Goal: Information Seeking & Learning: Learn about a topic

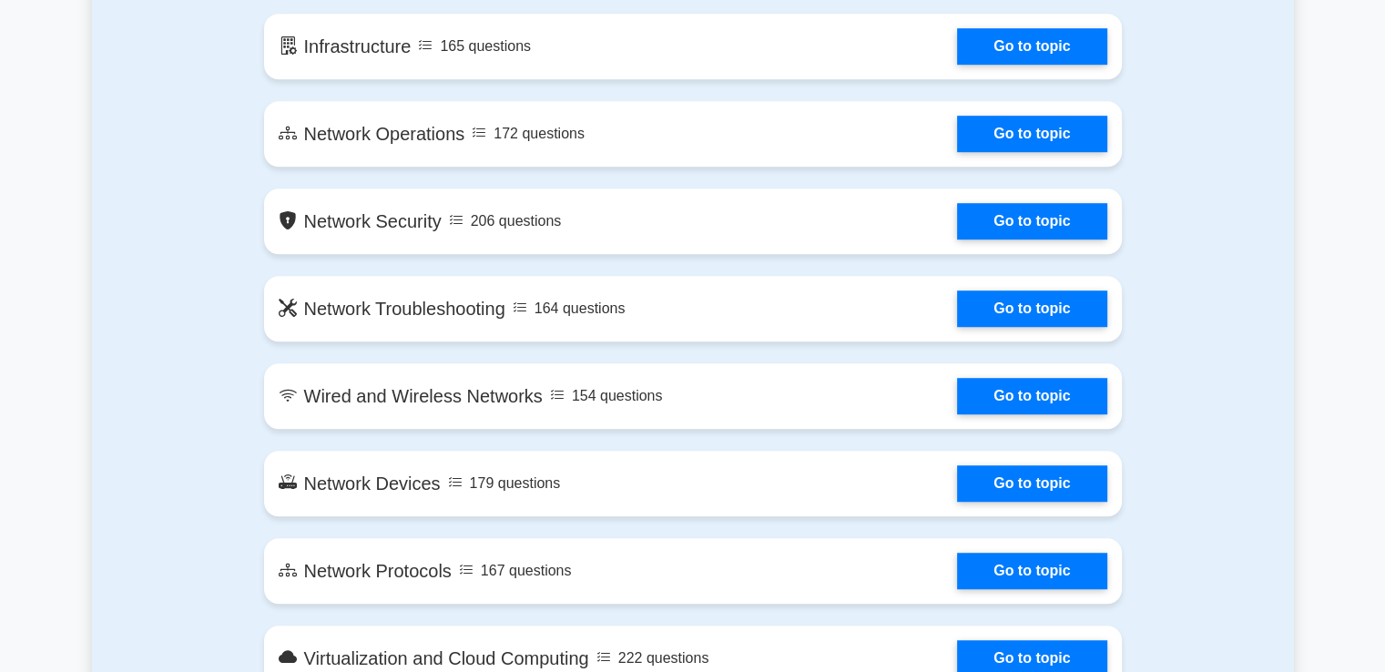
scroll to position [1173, 0]
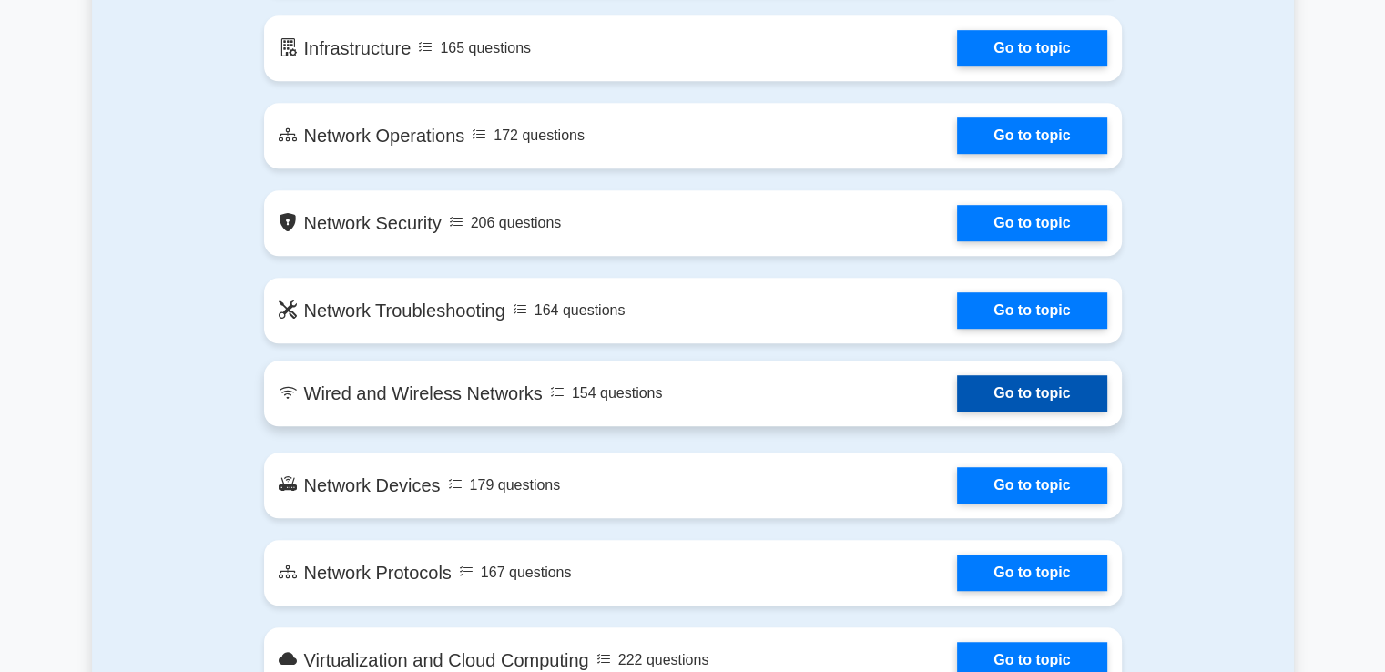
click at [1002, 393] on link "Go to topic" at bounding box center [1031, 393] width 149 height 36
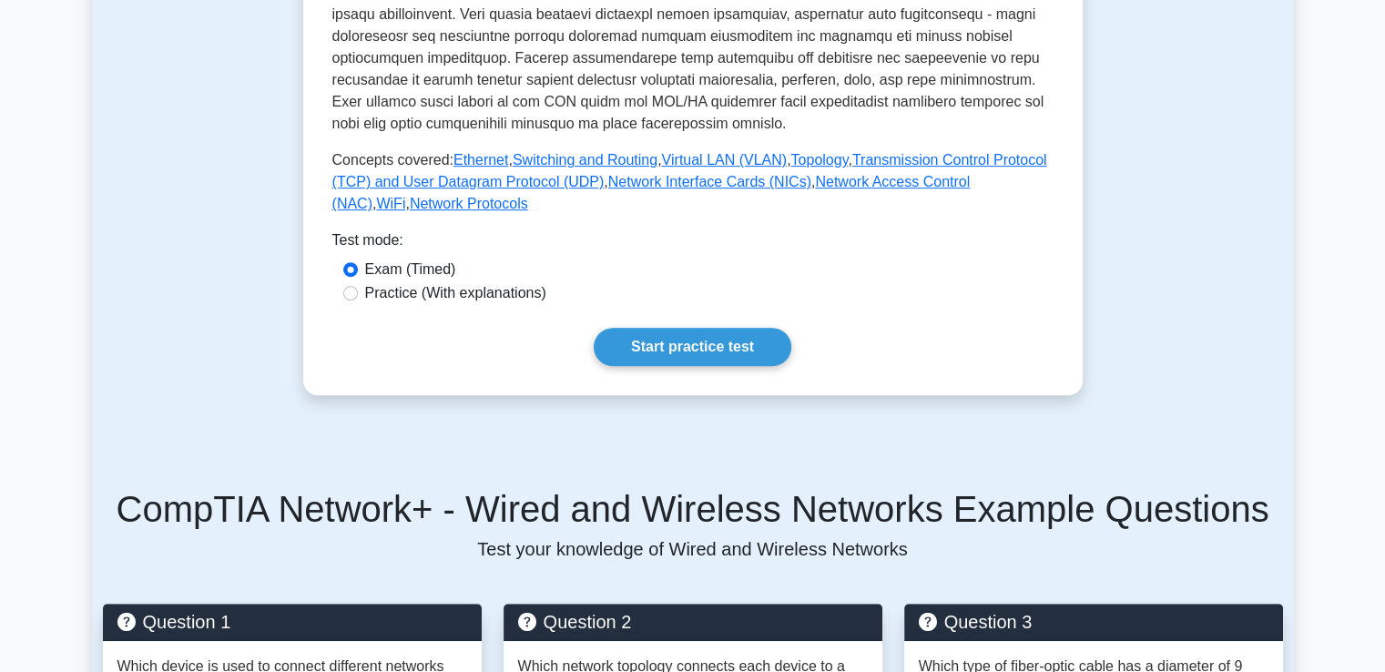
scroll to position [717, 0]
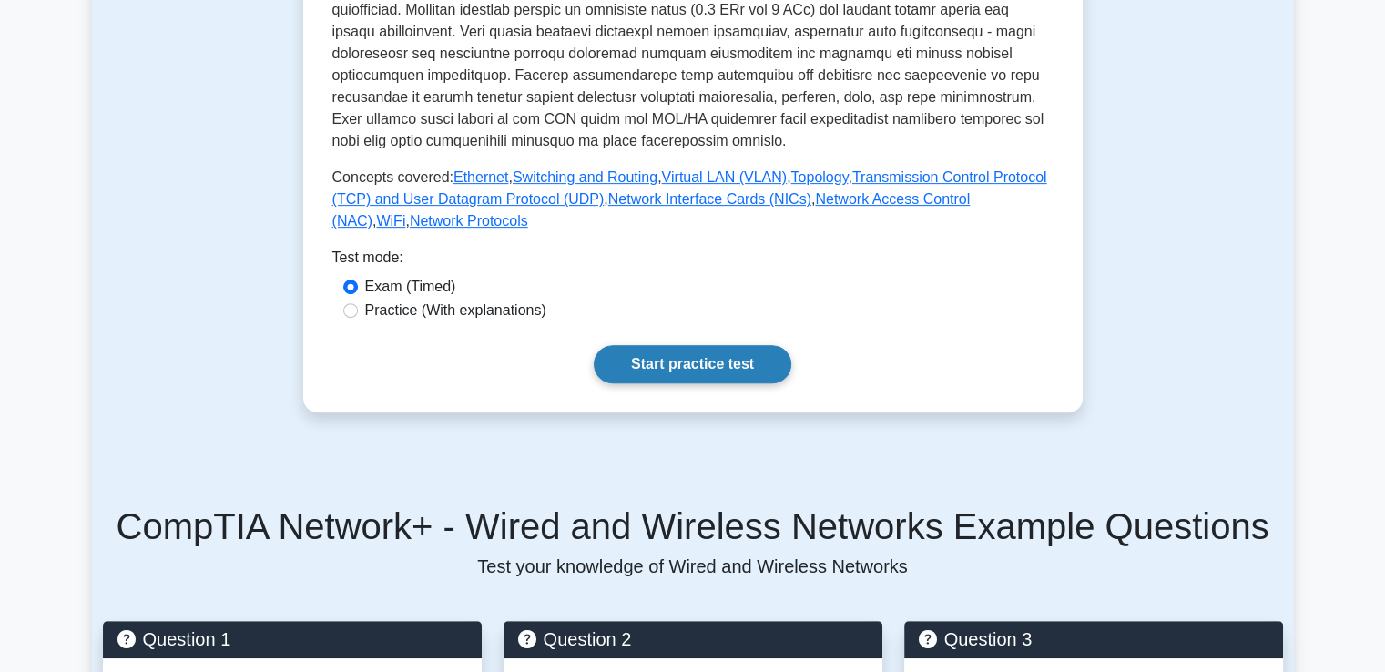
click at [703, 368] on link "Start practice test" at bounding box center [693, 364] width 198 height 38
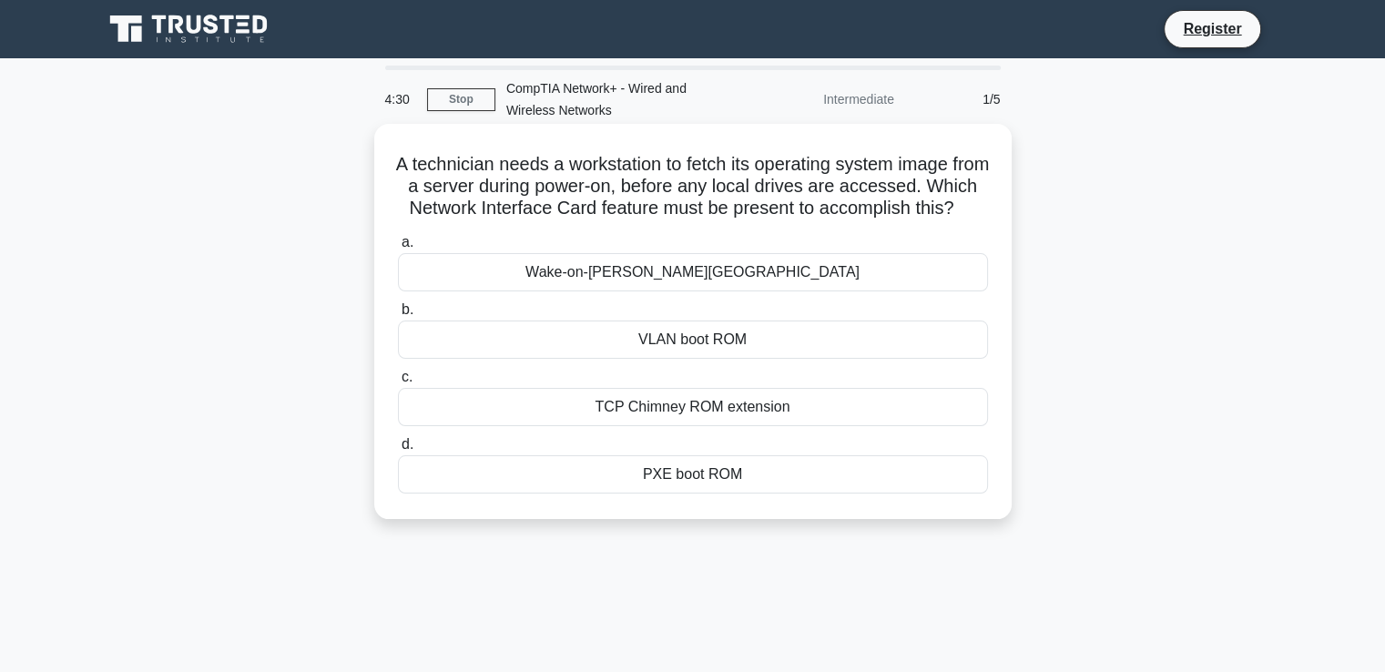
click at [701, 359] on div "VLAN boot ROM" at bounding box center [693, 339] width 590 height 38
click at [398, 316] on input "b. VLAN boot ROM" at bounding box center [398, 310] width 0 height 12
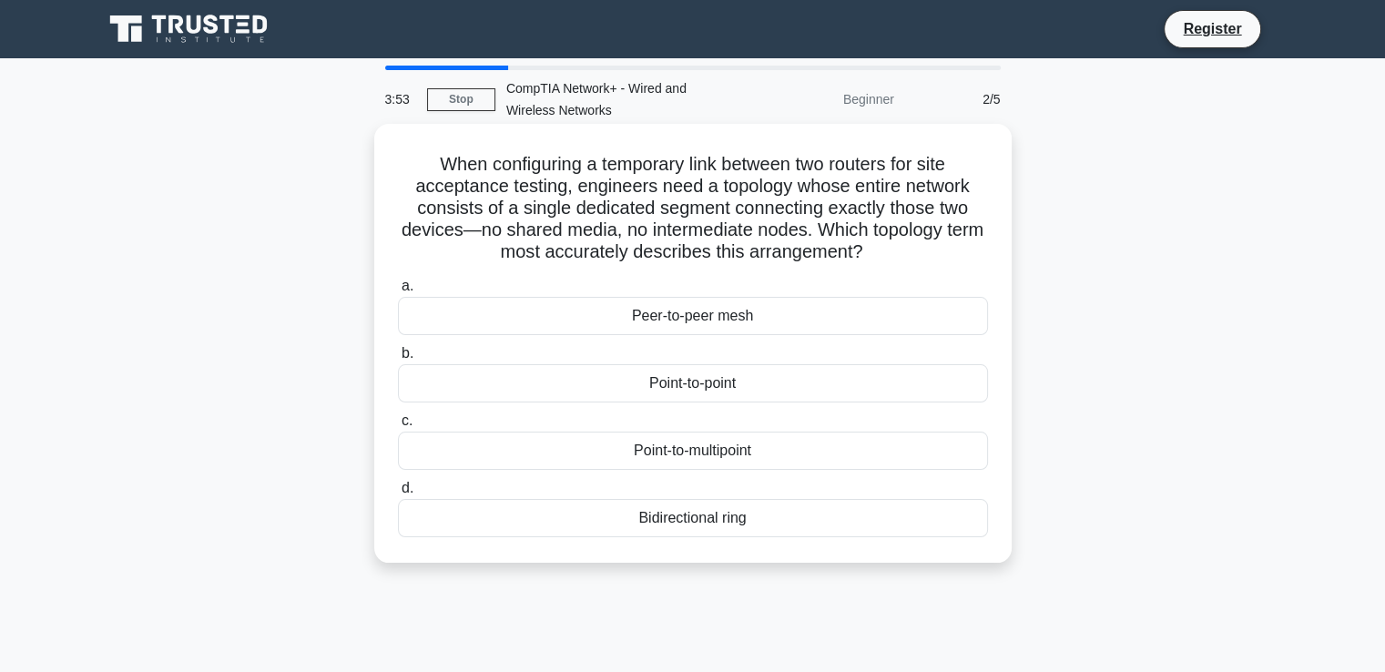
click at [728, 459] on div "Point-to-multipoint" at bounding box center [693, 451] width 590 height 38
click at [398, 427] on input "c. Point-to-multipoint" at bounding box center [398, 421] width 0 height 12
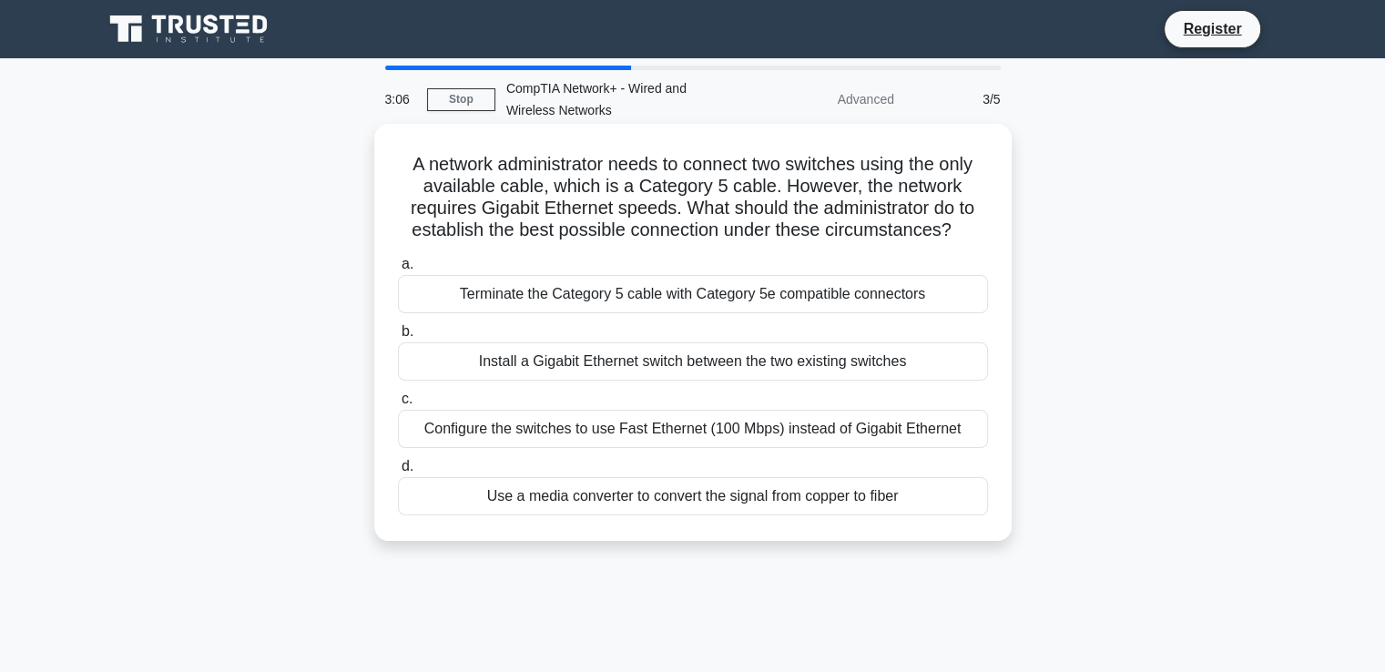
click at [582, 368] on div "Install a Gigabit Ethernet switch between the two existing switches" at bounding box center [693, 361] width 590 height 38
click at [398, 338] on input "b. Install a Gigabit Ethernet switch between the two existing switches" at bounding box center [398, 332] width 0 height 12
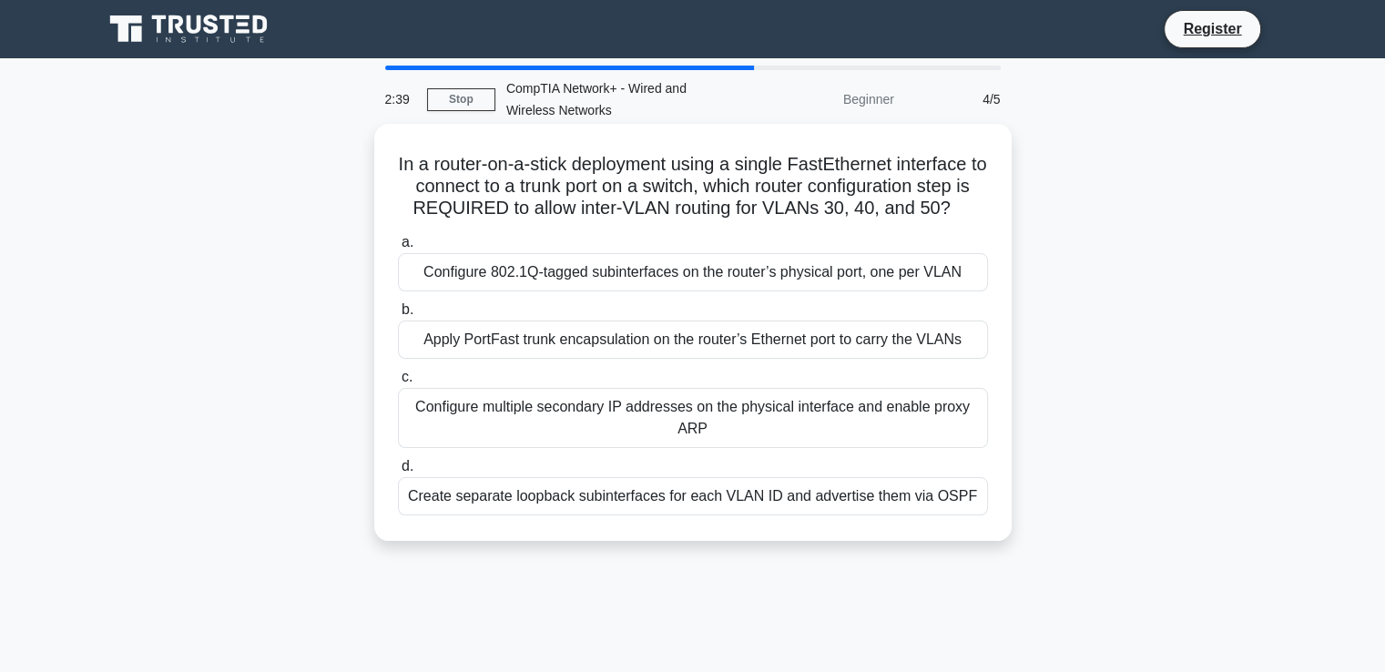
click at [827, 417] on div "Configure multiple secondary IP addresses on the physical interface and enable …" at bounding box center [693, 418] width 590 height 60
click at [398, 383] on input "c. Configure multiple secondary IP addresses on the physical interface and enab…" at bounding box center [398, 377] width 0 height 12
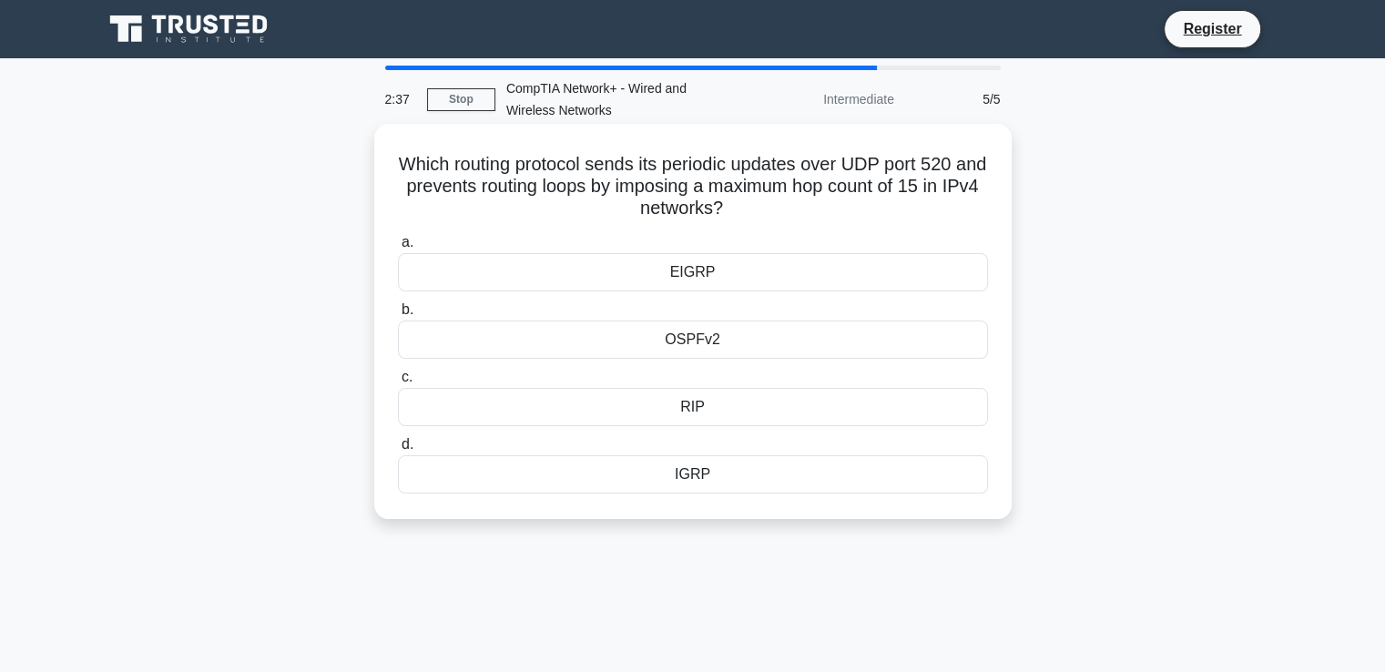
click at [817, 395] on div "RIP" at bounding box center [693, 407] width 590 height 38
click at [398, 383] on input "c. RIP" at bounding box center [398, 377] width 0 height 12
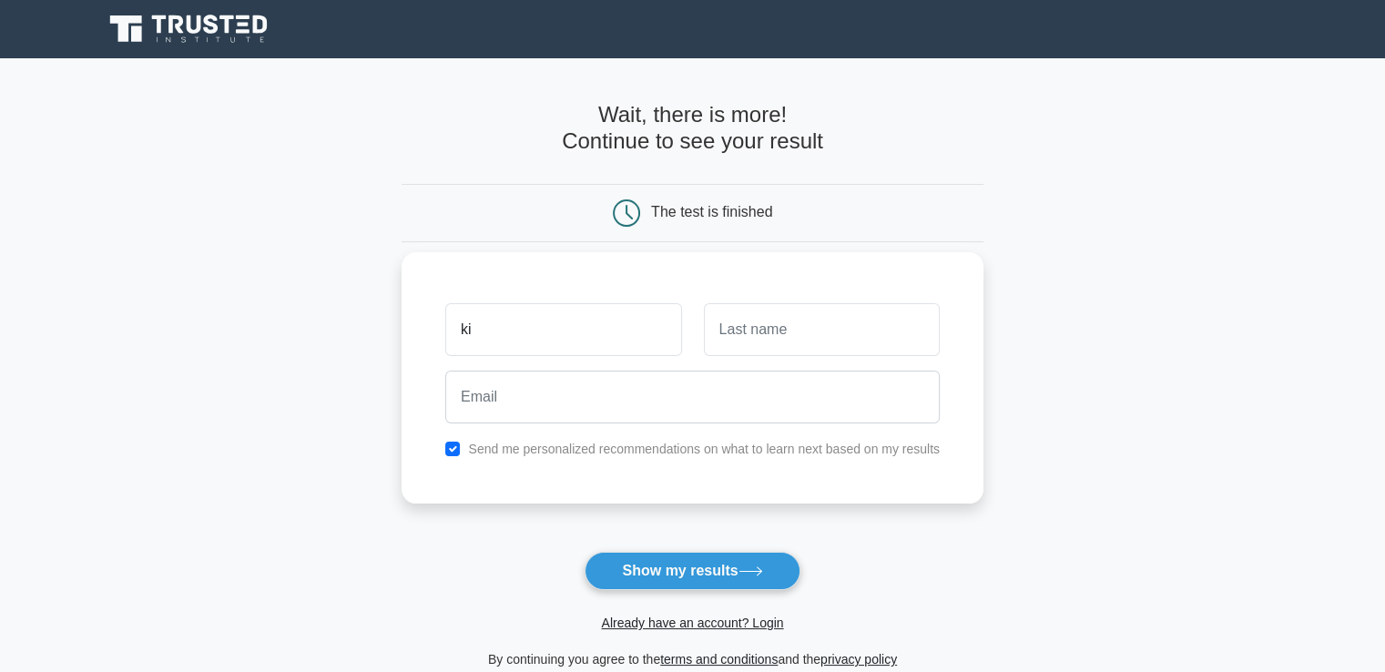
type input "k"
type input "l"
type input "Kodi"
type input "lan"
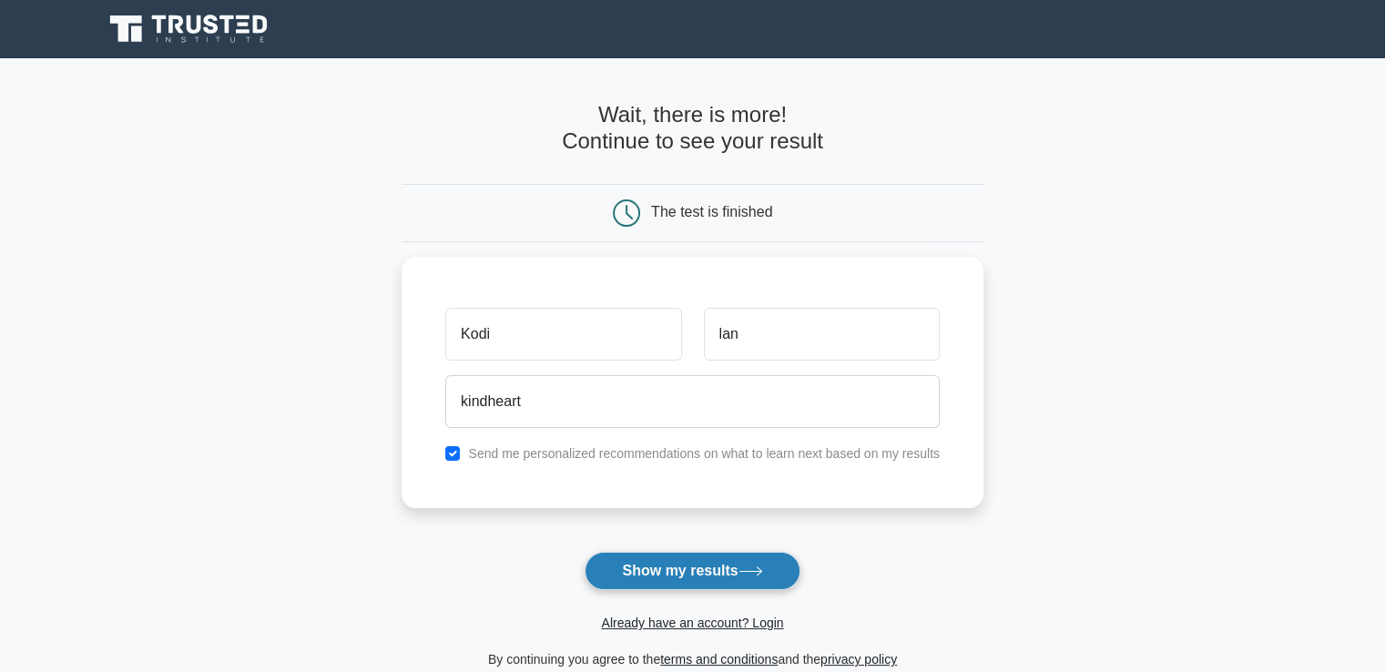
click at [681, 578] on button "Show my results" at bounding box center [692, 571] width 215 height 38
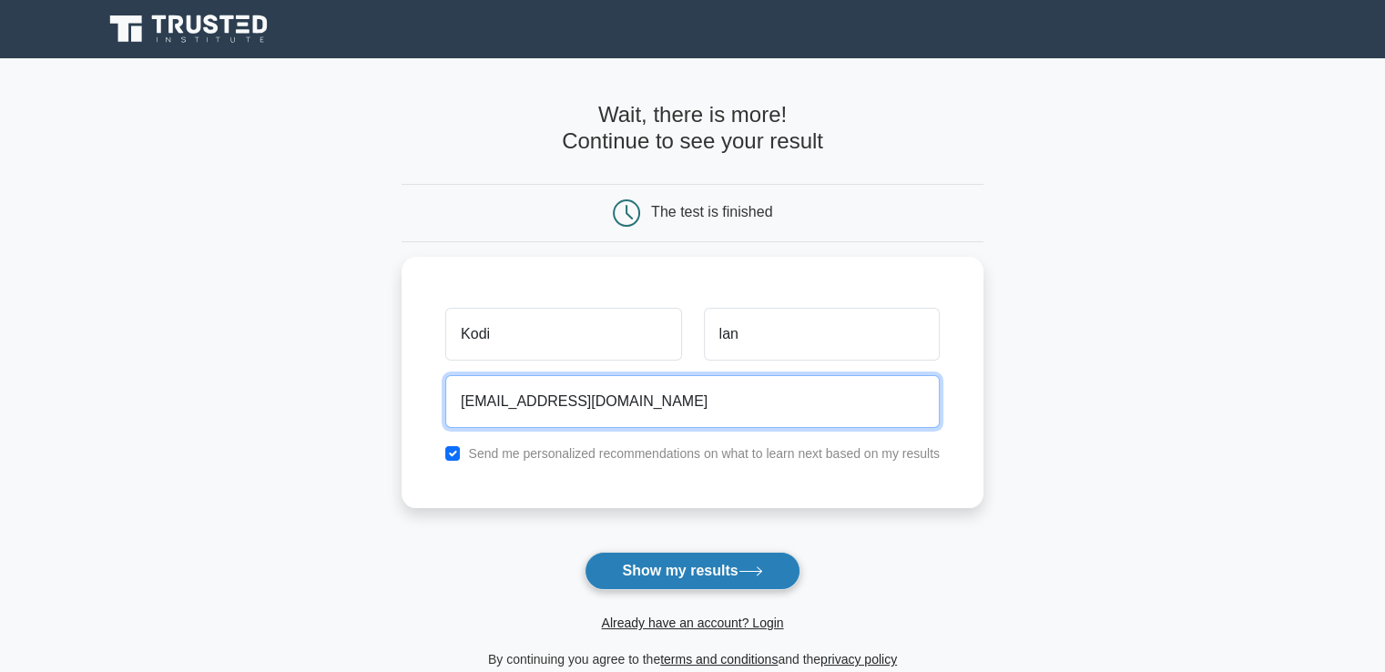
type input "kindheart226@gmail.com"
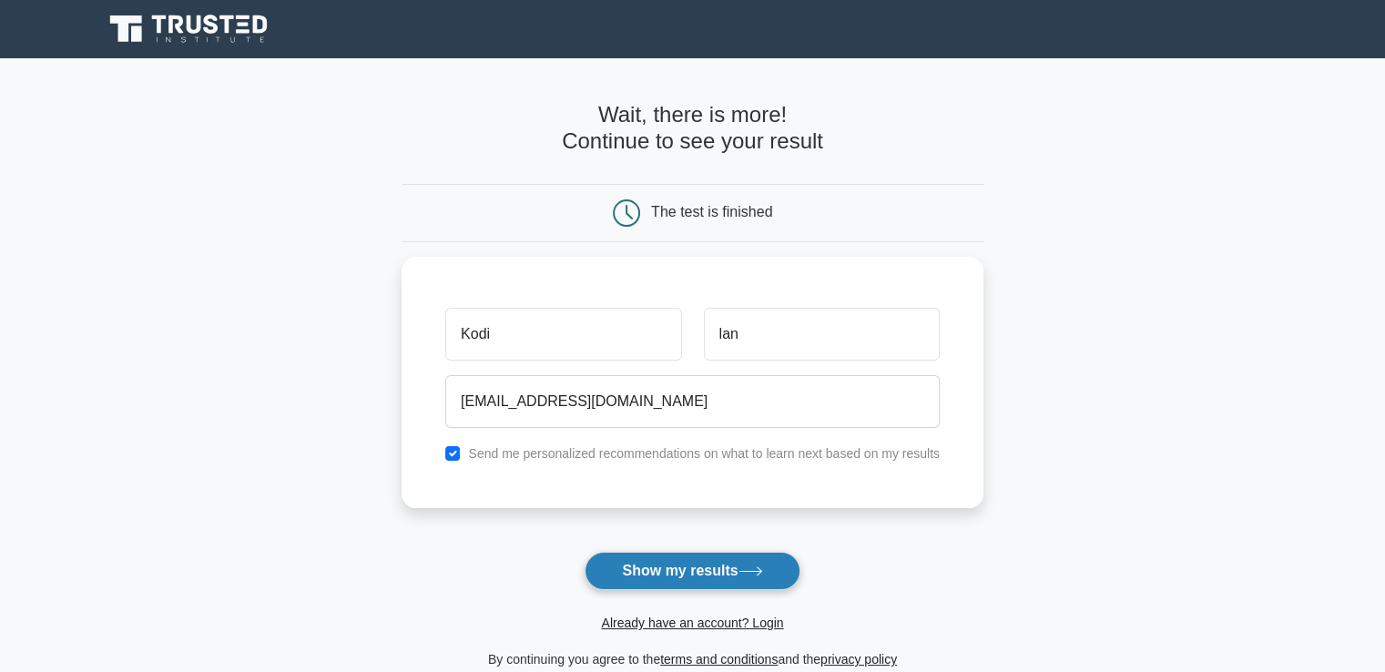
click at [681, 569] on button "Show my results" at bounding box center [692, 571] width 215 height 38
